Goal: Understand process/instructions: Learn how to perform a task or action

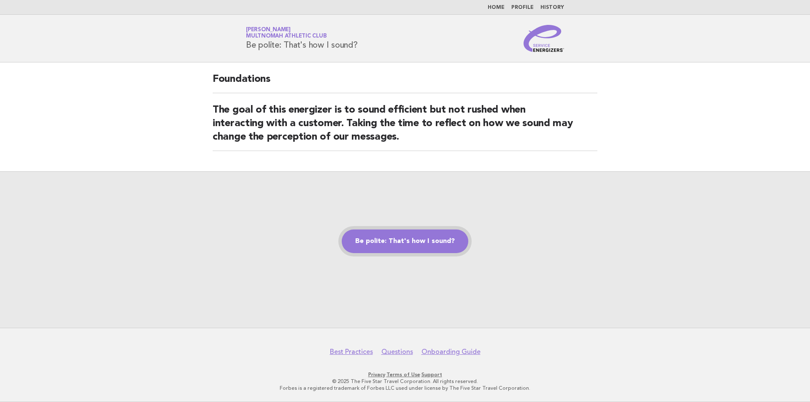
click at [400, 248] on link "Be polite: That's how I sound?" at bounding box center [405, 242] width 127 height 24
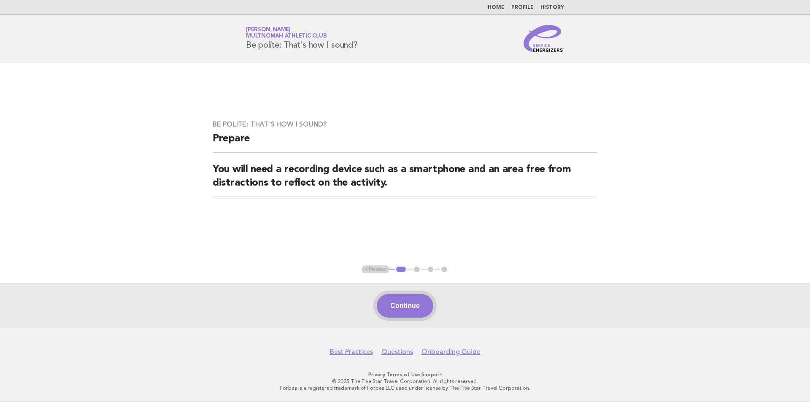
click at [406, 306] on button "Continue" at bounding box center [405, 306] width 56 height 24
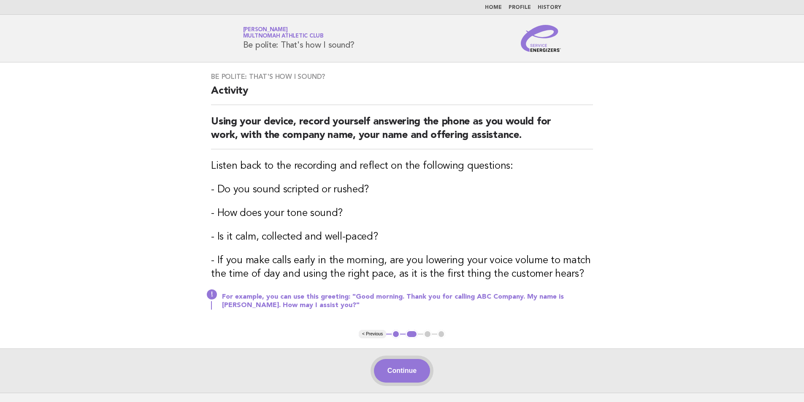
click at [399, 365] on button "Continue" at bounding box center [402, 371] width 56 height 24
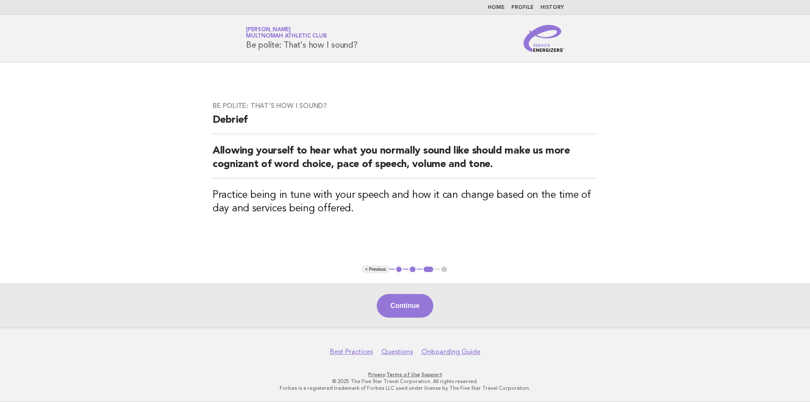
click at [400, 309] on button "Continue" at bounding box center [405, 306] width 56 height 24
